Goal: Find specific page/section: Find specific page/section

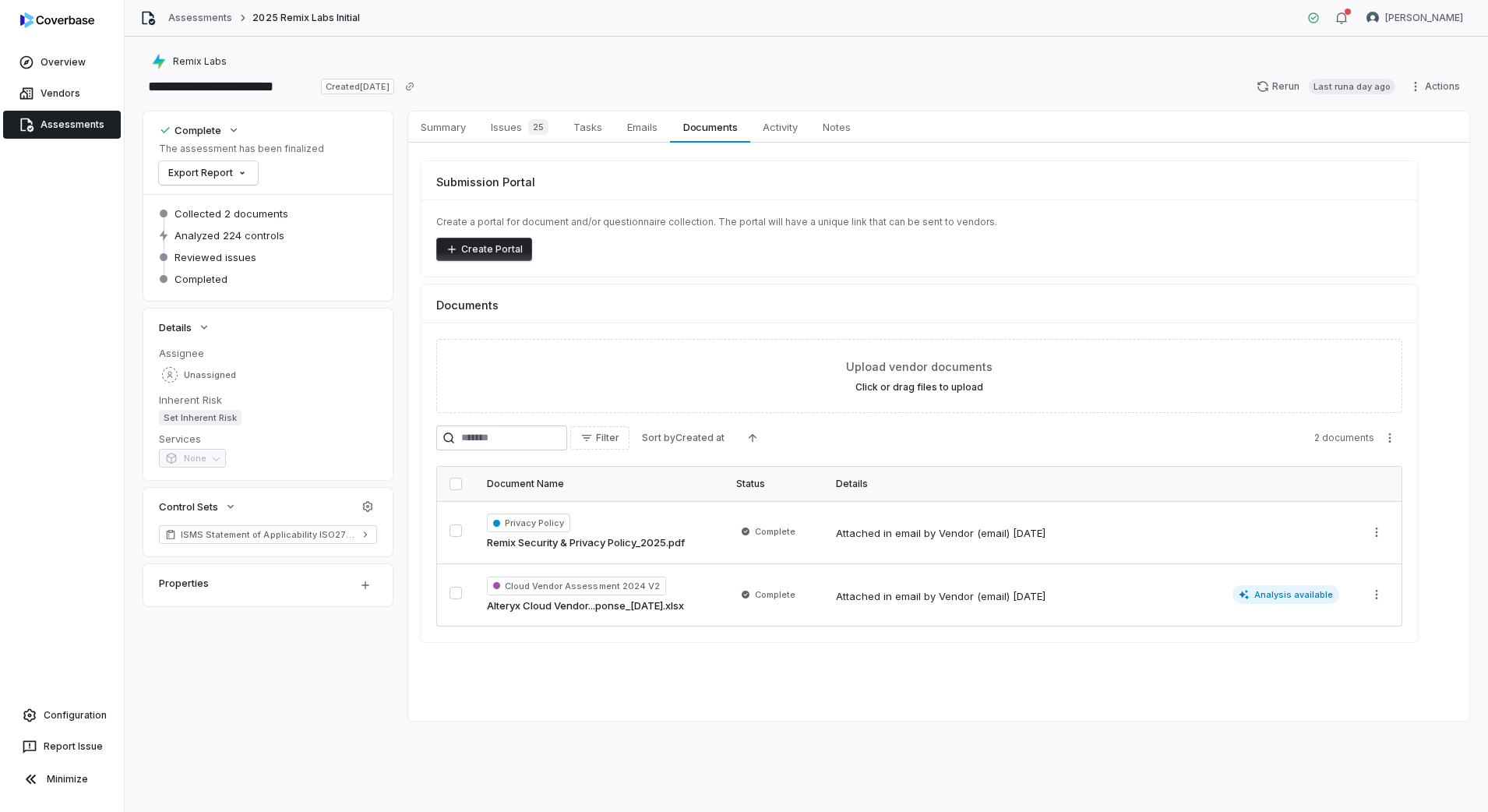
click at [86, 119] on link "Assessments" at bounding box center [62, 124] width 118 height 28
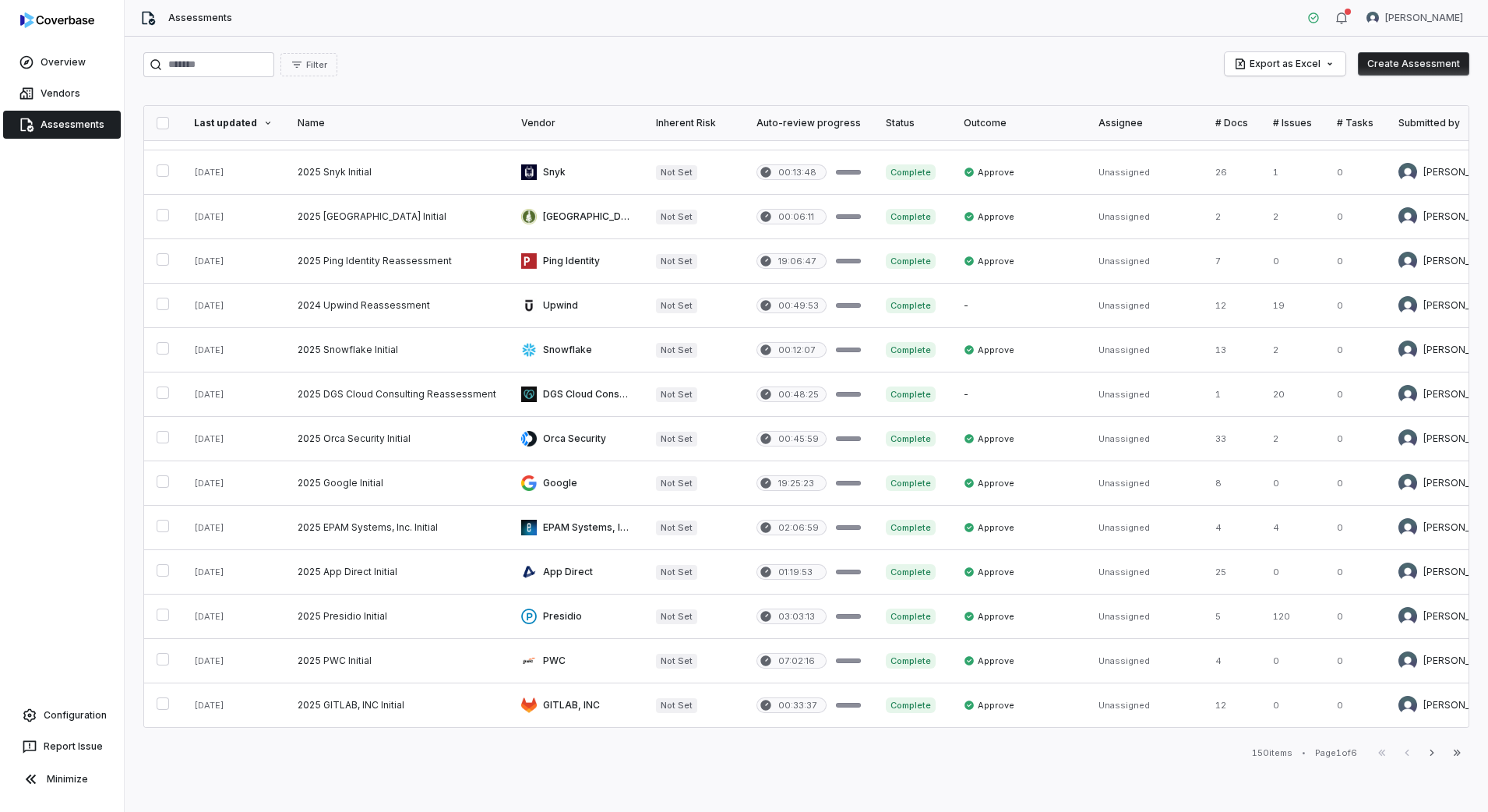
scroll to position [532, 0]
click at [1433, 752] on icon "button" at bounding box center [1432, 752] width 4 height 6
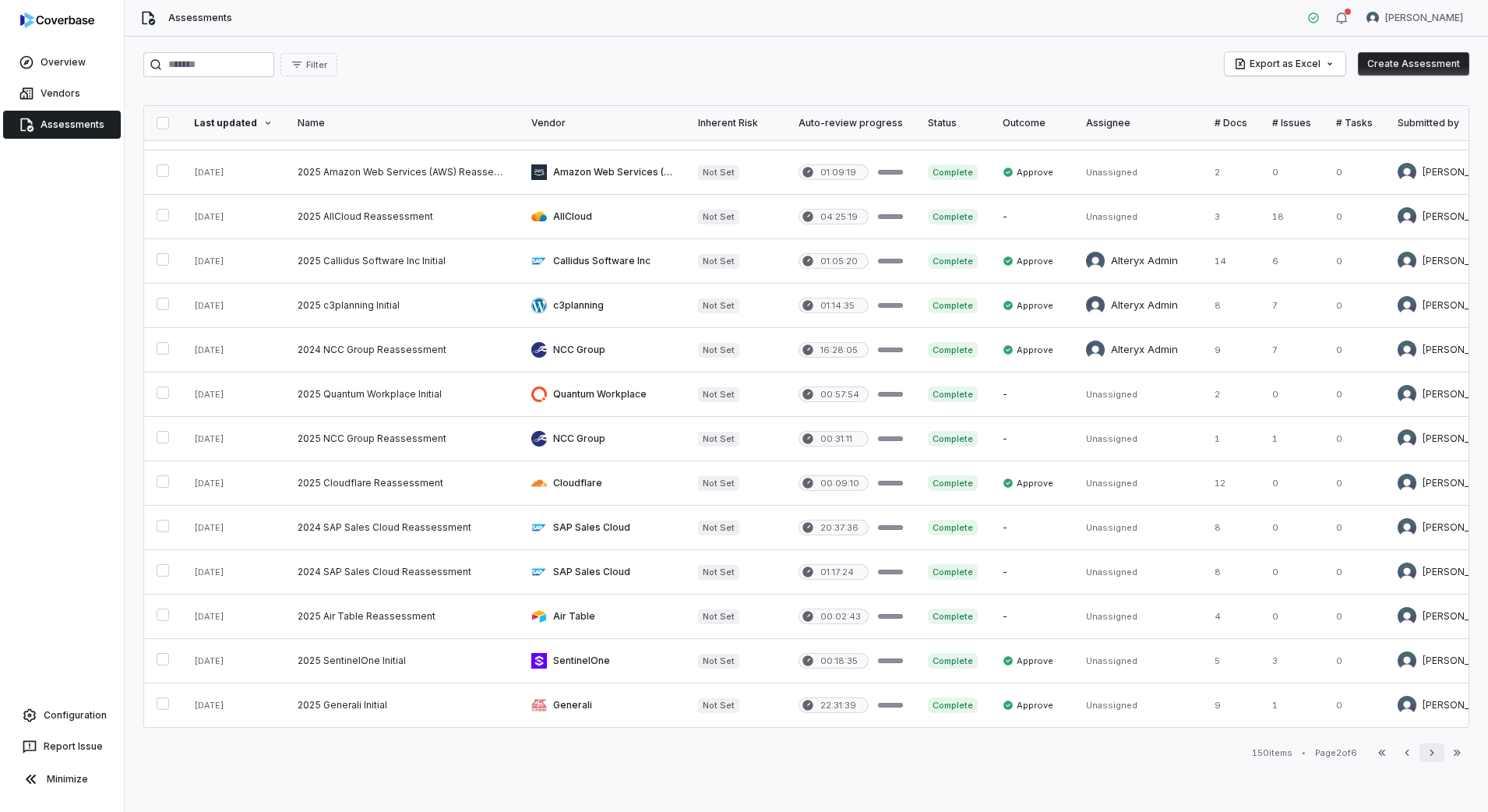
click at [1429, 761] on button "Next" at bounding box center [1432, 752] width 25 height 18
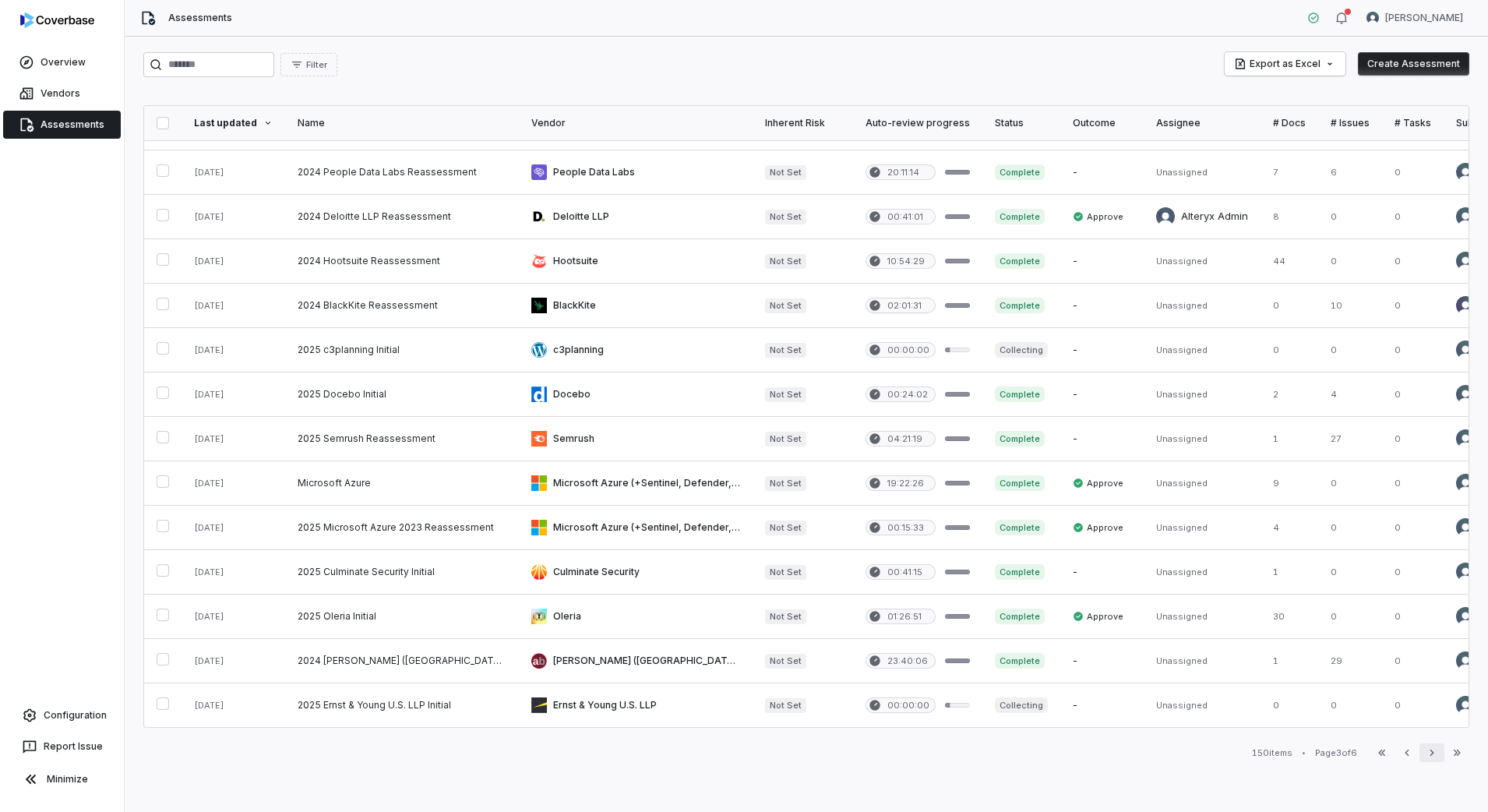
click at [1423, 751] on button "Next" at bounding box center [1432, 752] width 25 height 18
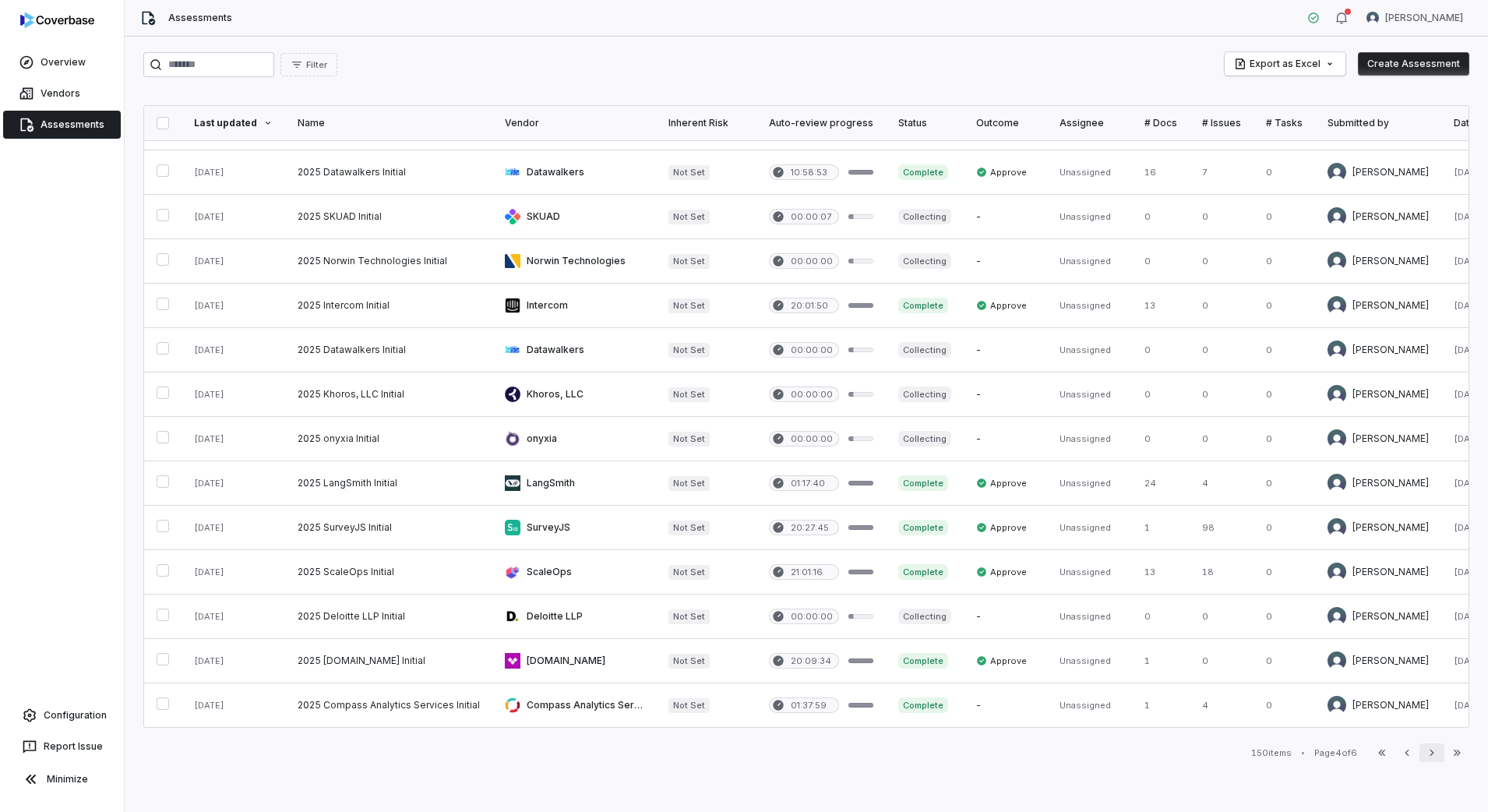
click at [1431, 754] on icon "button" at bounding box center [1432, 752] width 4 height 6
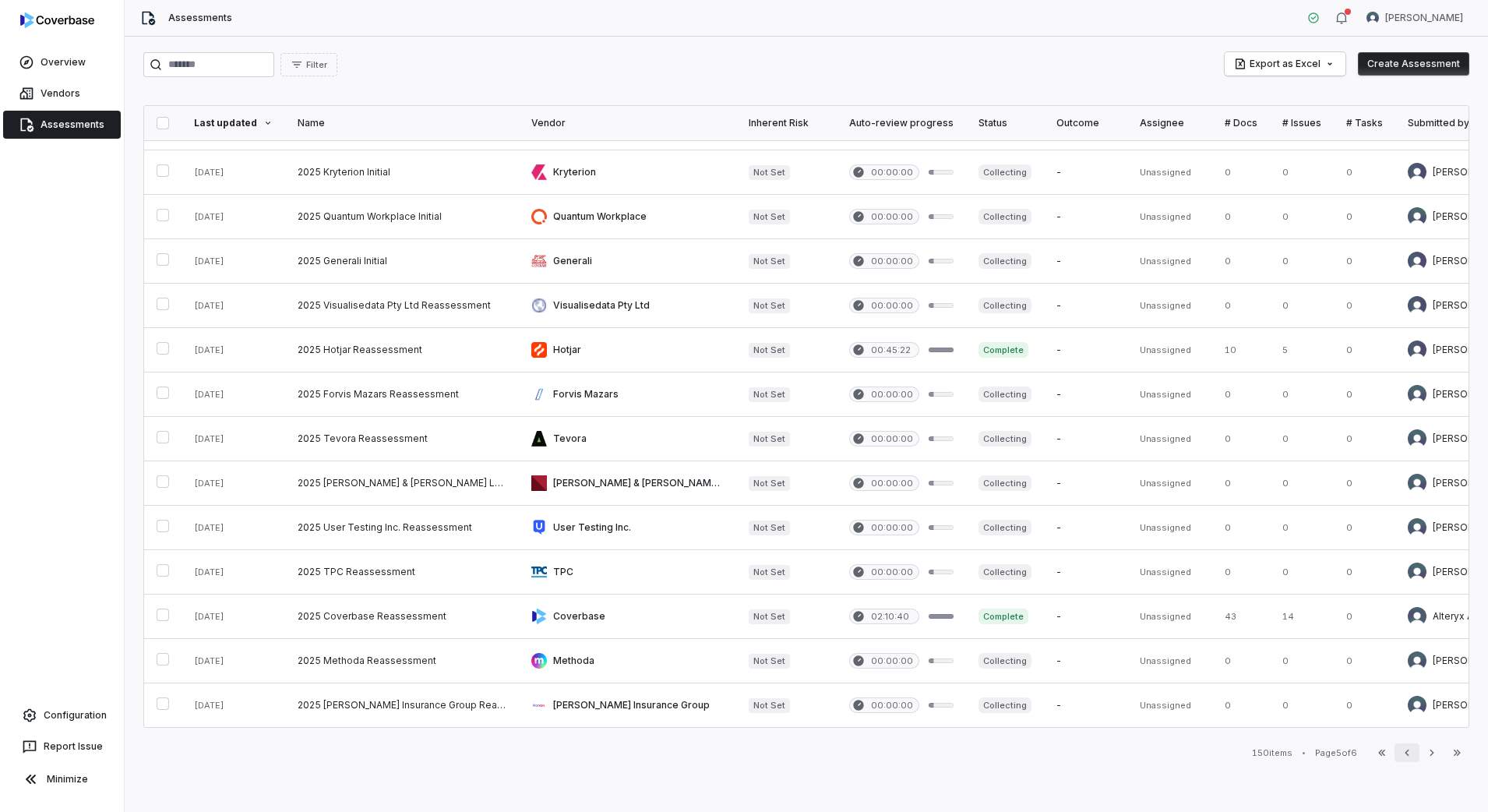
click at [1418, 756] on button "Previous" at bounding box center [1407, 752] width 25 height 18
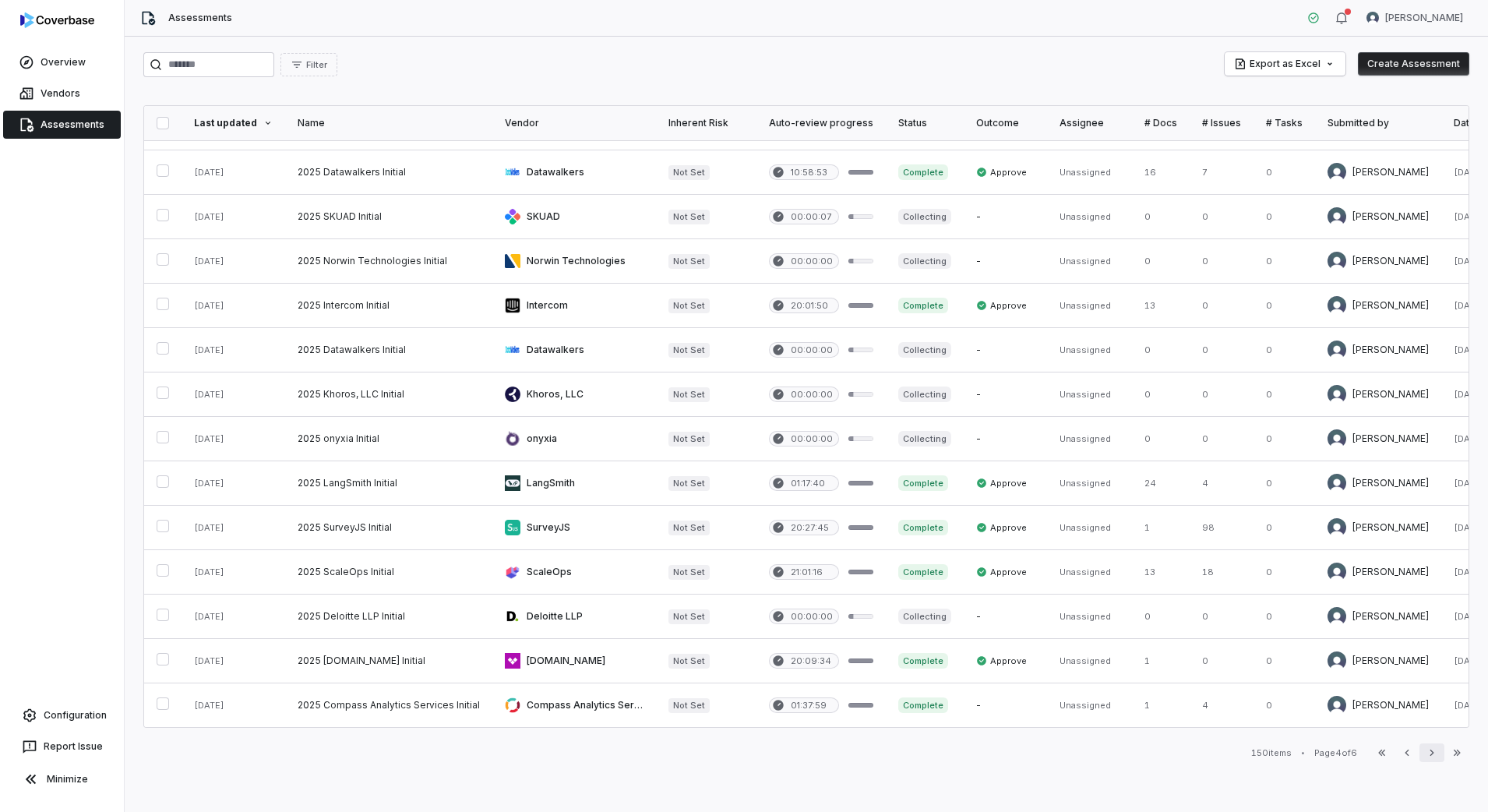
click at [1427, 752] on icon "button" at bounding box center [1432, 752] width 13 height 13
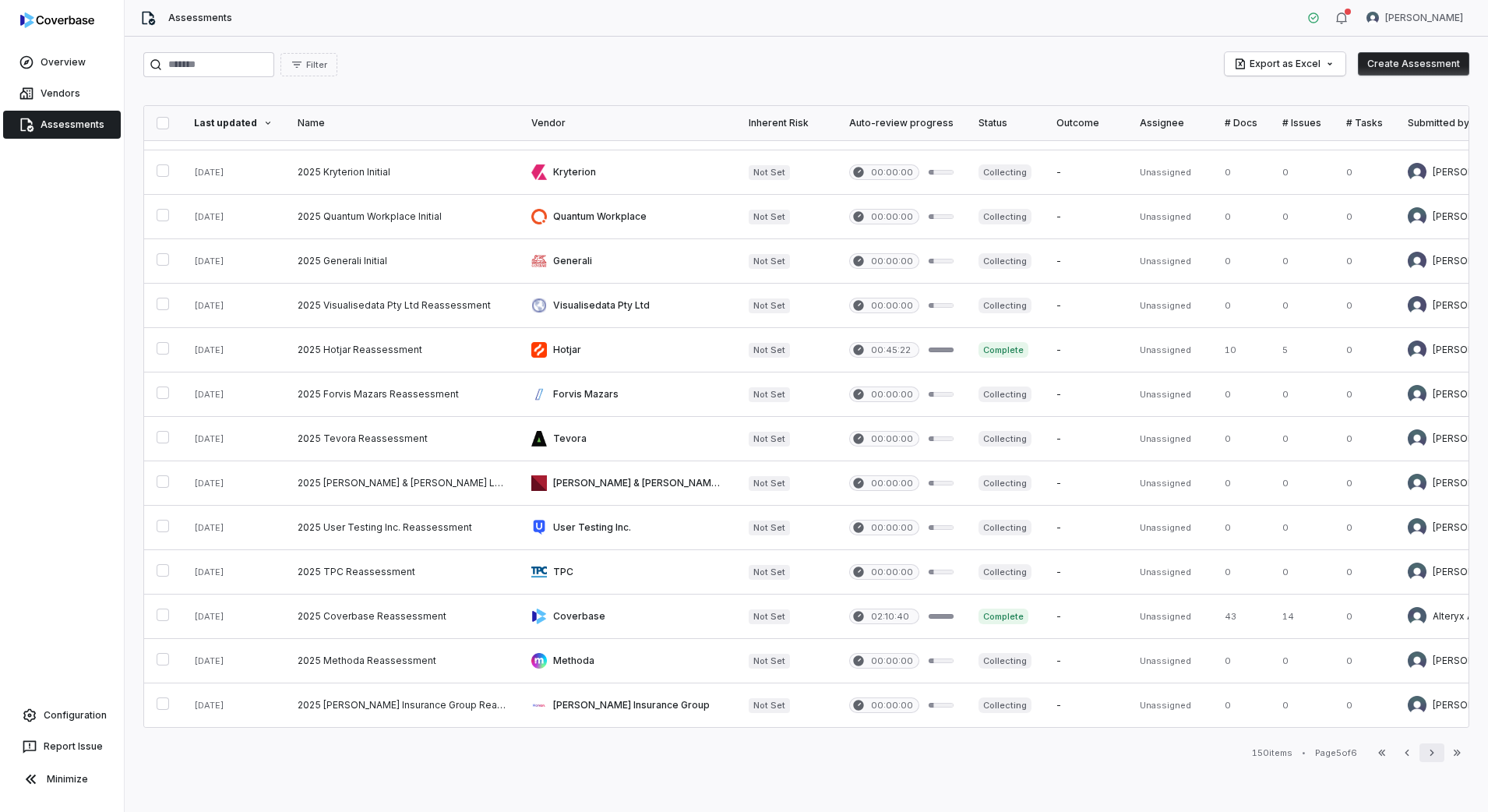
click at [1427, 752] on icon "button" at bounding box center [1432, 752] width 13 height 13
